Goal: Information Seeking & Learning: Learn about a topic

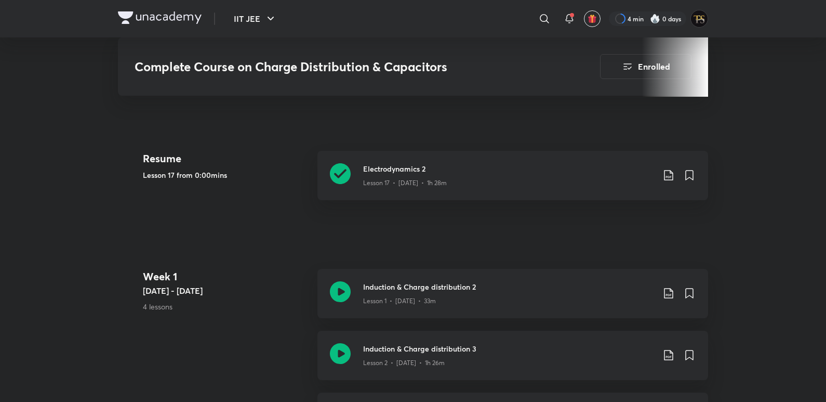
scroll to position [447, 0]
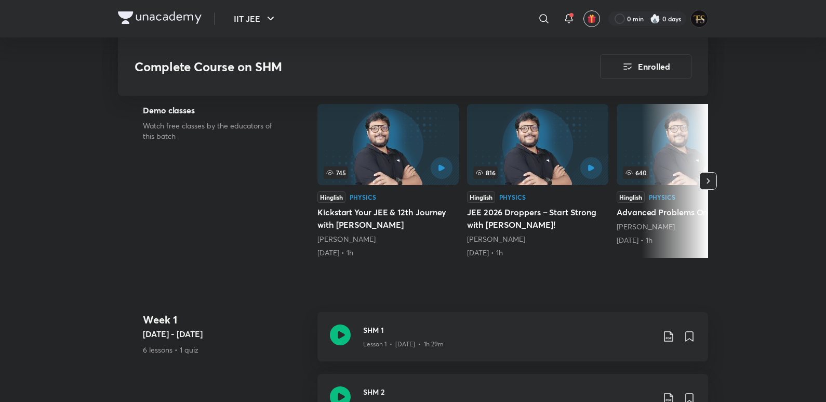
scroll to position [260, 0]
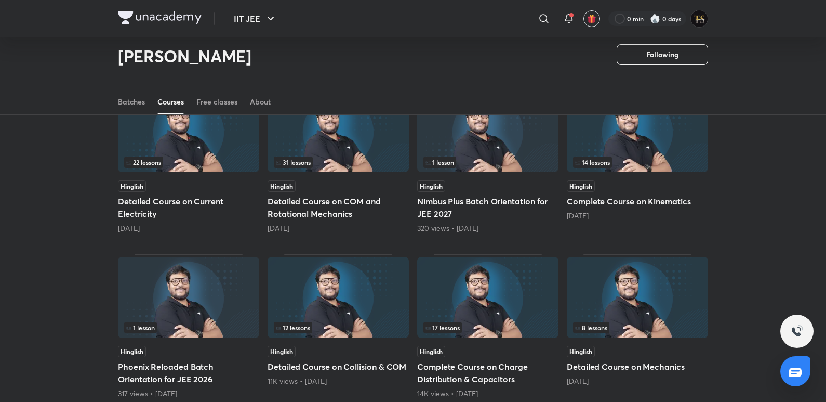
scroll to position [305, 0]
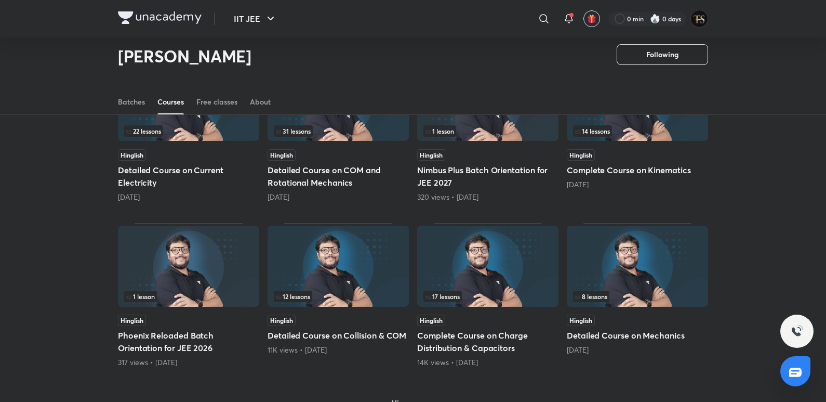
click at [489, 288] on img at bounding box center [487, 266] width 141 height 81
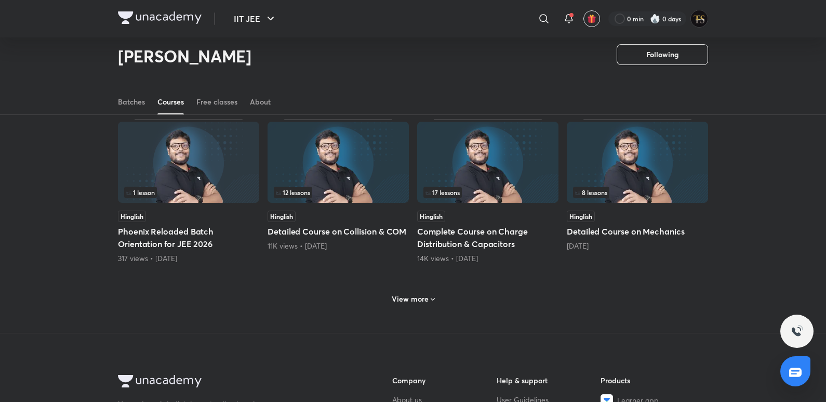
click at [516, 165] on img at bounding box center [487, 162] width 141 height 81
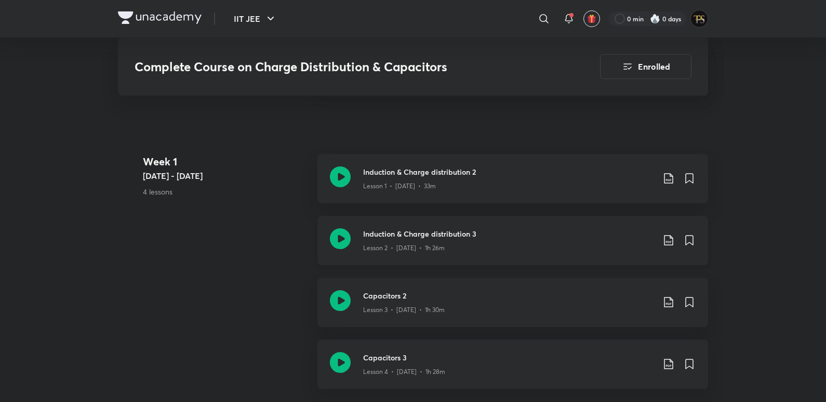
scroll to position [624, 0]
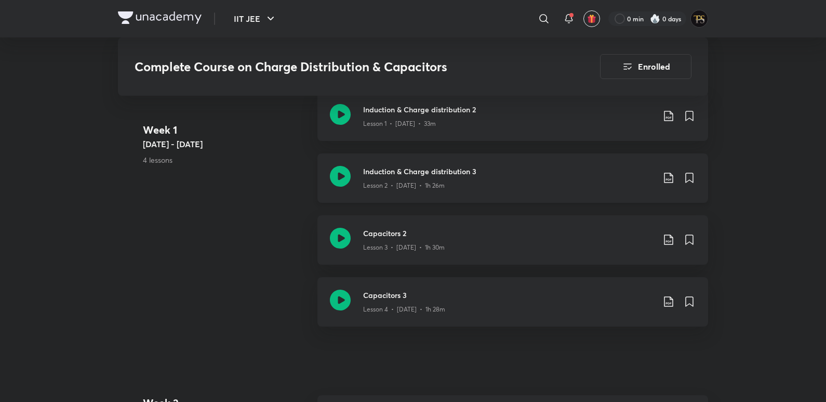
click at [341, 178] on icon at bounding box center [340, 176] width 21 height 21
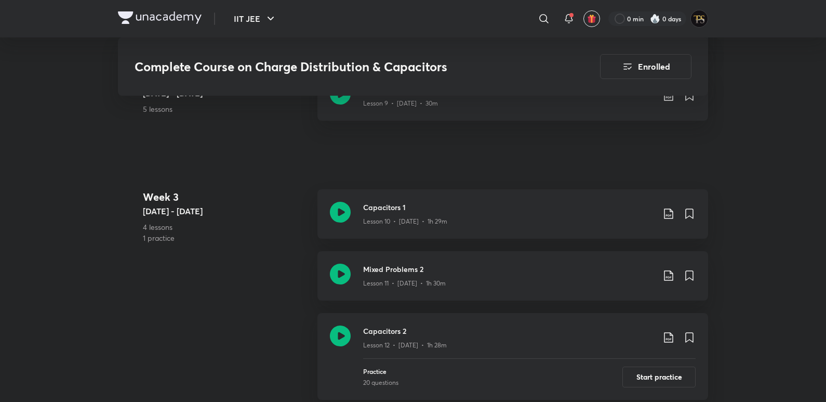
scroll to position [988, 0]
